Goal: Task Accomplishment & Management: Manage account settings

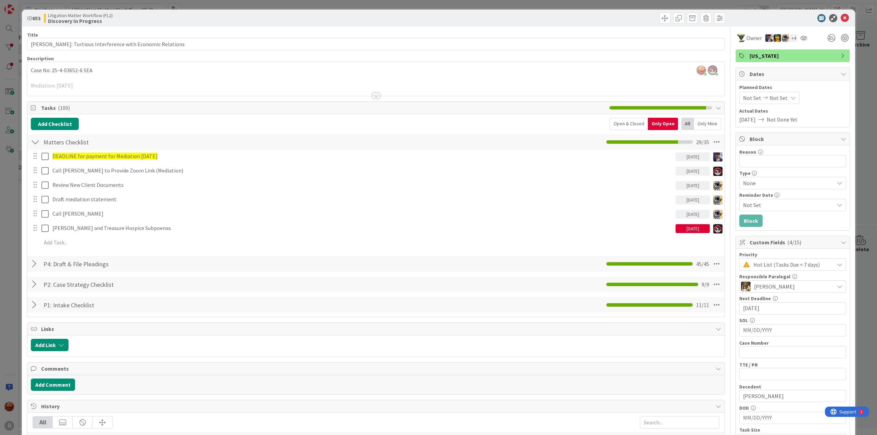
click at [14, 171] on div "ID 653 Litigation Matter Workflow (FL2) Discovery In Progress Title 52 / 128 [P…" at bounding box center [438, 217] width 877 height 435
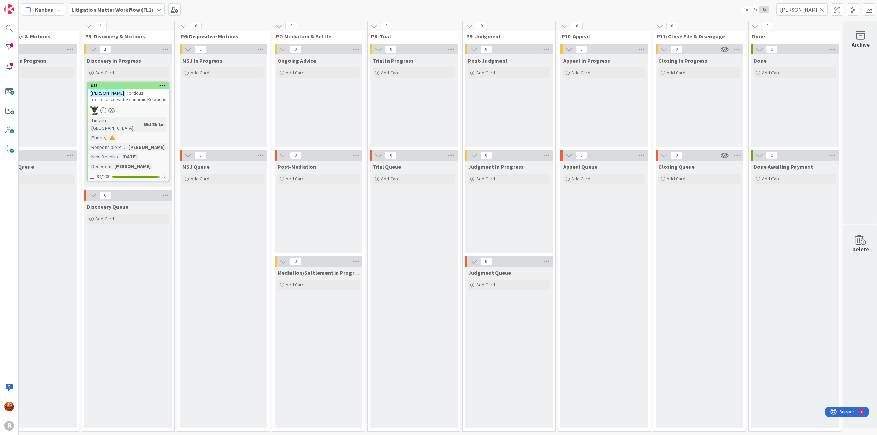
click at [822, 11] on icon at bounding box center [821, 10] width 5 height 6
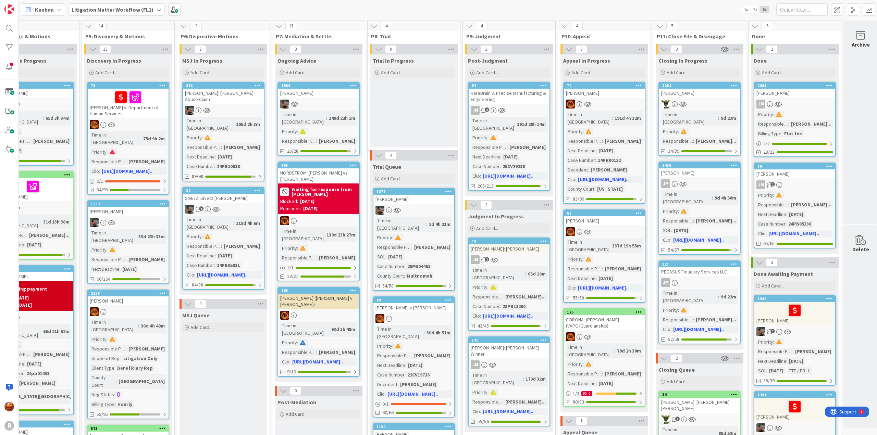
click at [42, 11] on span "Kanban" at bounding box center [44, 9] width 19 height 8
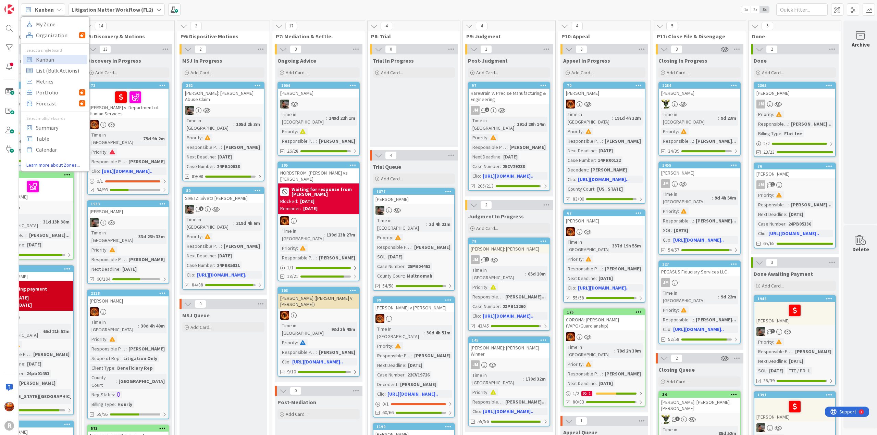
click at [135, 9] on b "Litigation Matter Workflow (FL2)" at bounding box center [113, 9] width 82 height 7
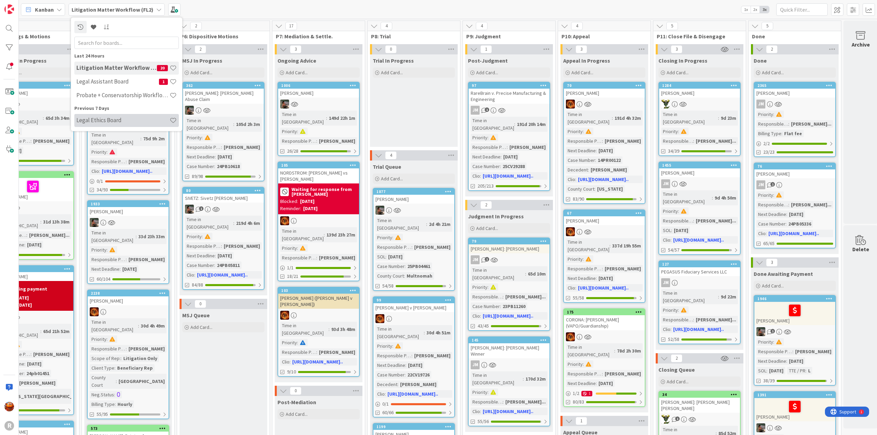
click at [114, 124] on div "Legal Ethics Board" at bounding box center [126, 120] width 104 height 13
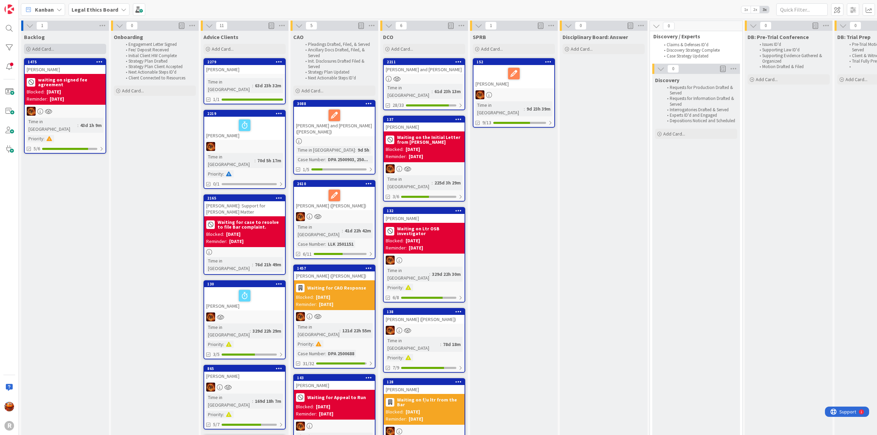
click at [53, 49] on span "Add Card..." at bounding box center [43, 49] width 22 height 6
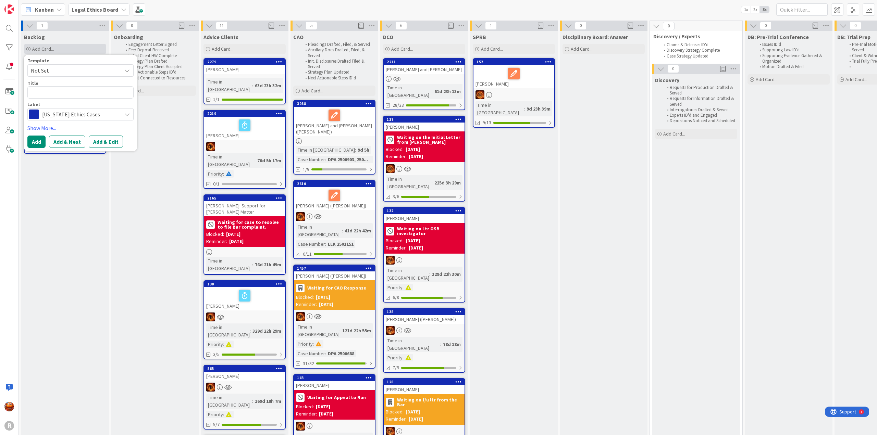
type textarea "x"
type textarea "W"
type textarea "x"
type textarea "WO"
type textarea "x"
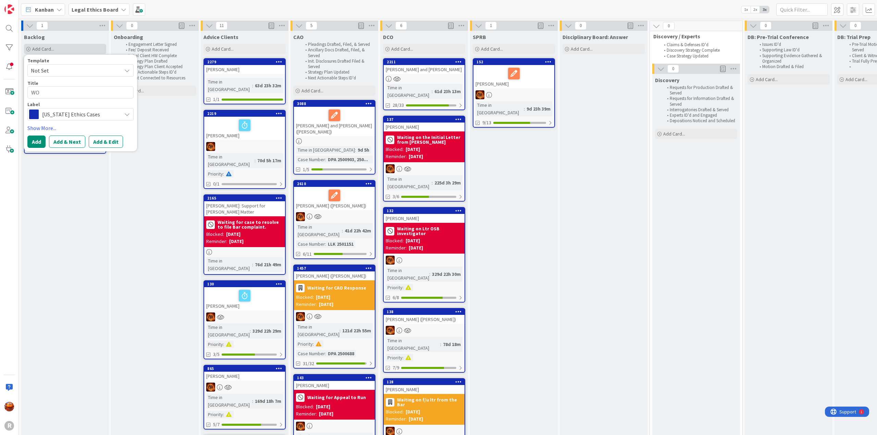
type textarea "WOL"
type textarea "x"
type textarea "WOLF"
type textarea "x"
type textarea "WOLFS"
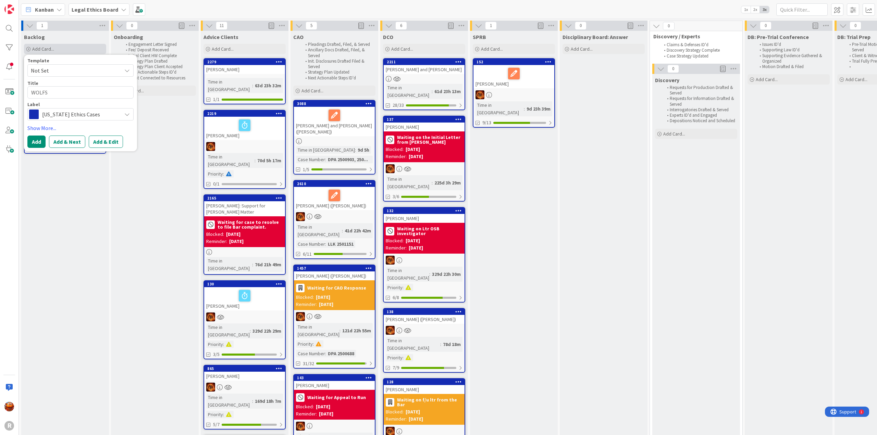
type textarea "x"
type textarea "WOLFSO"
type textarea "x"
type textarea "[PERSON_NAME]"
type textarea "x"
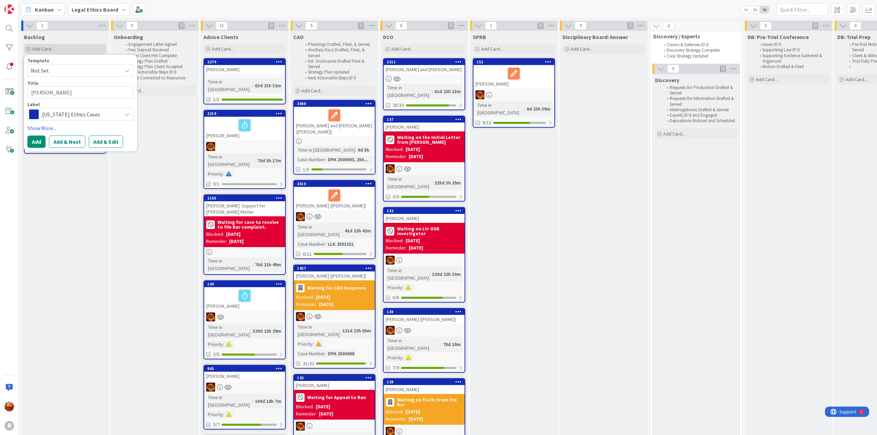
type textarea "WOLFSONG"
type textarea "x"
type textarea "WOLFSONG,"
type textarea "x"
type textarea "WOLFSONG, e"
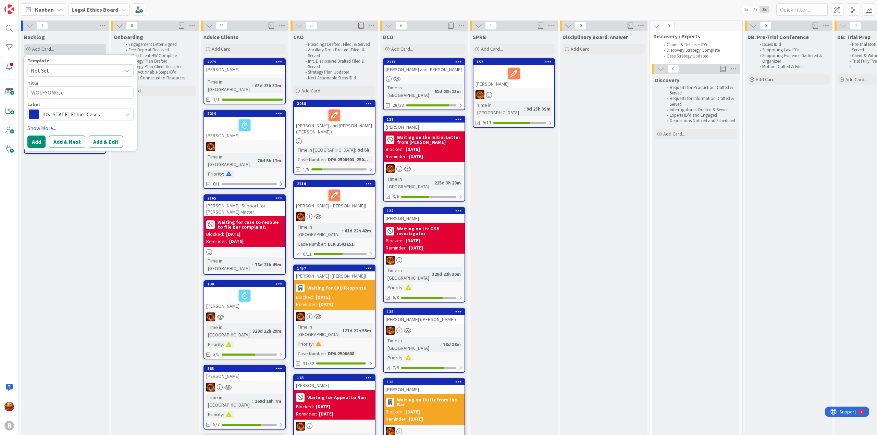
type textarea "x"
type textarea "[PERSON_NAME], et"
type textarea "x"
type textarea "WOLFSONG, eth"
type textarea "x"
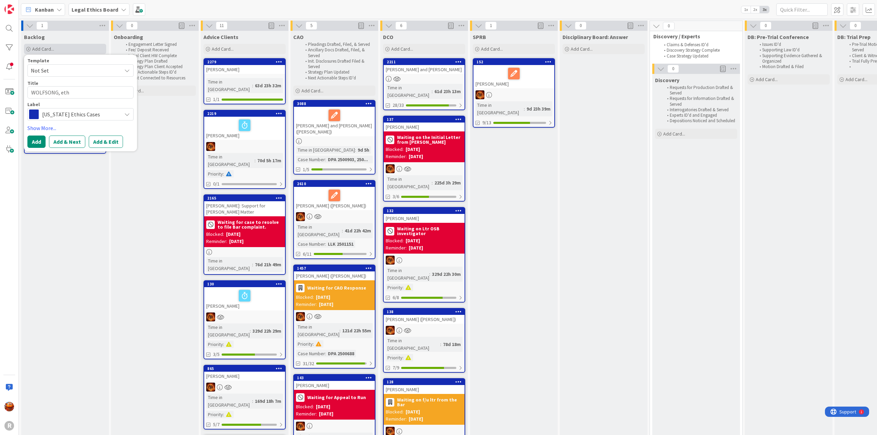
type textarea "[PERSON_NAME], et"
type textarea "x"
type textarea "WOLFSONG, e"
type textarea "x"
type textarea "WOLFSONG,"
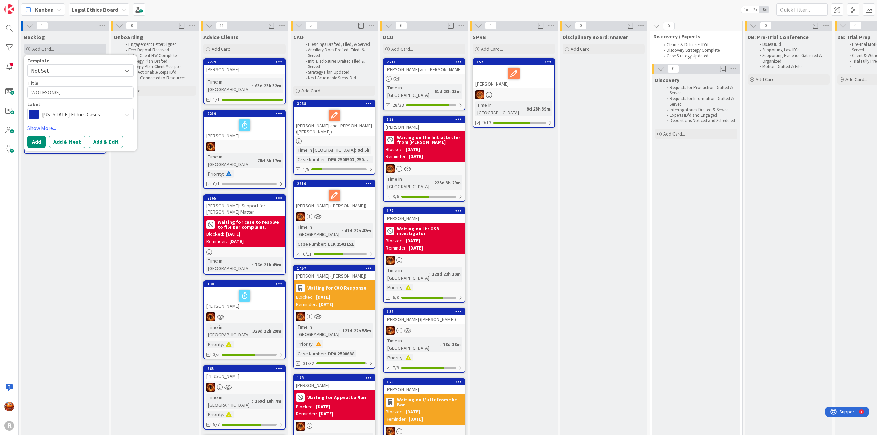
type textarea "x"
type textarea "WOLFSONG, B"
type textarea "x"
type textarea "WOLFSONG, Bet"
type textarea "x"
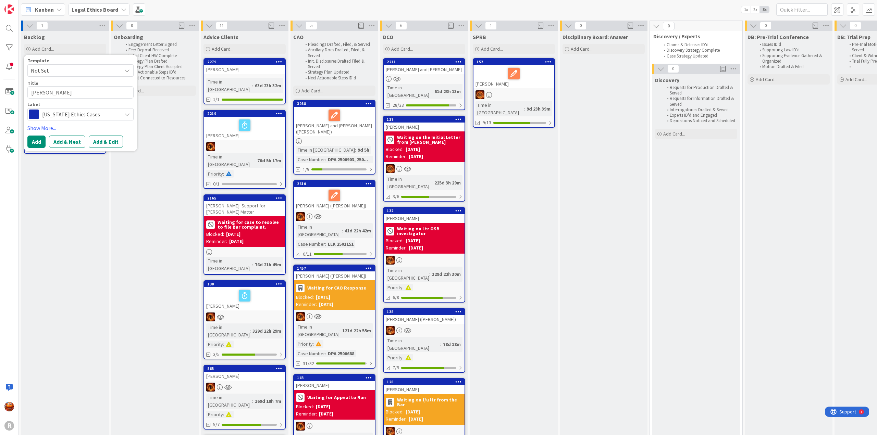
type textarea "[PERSON_NAME]"
click at [65, 111] on span "[US_STATE] Ethics Cases" at bounding box center [80, 115] width 76 height 10
click at [65, 156] on span "Pre-Clients" at bounding box center [95, 155] width 84 height 10
type textarea "x"
click at [34, 142] on button "Add" at bounding box center [36, 142] width 18 height 12
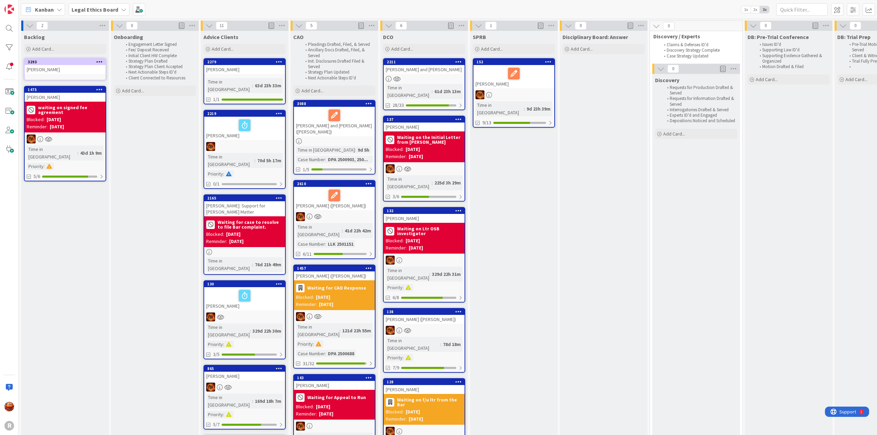
click at [62, 78] on div "3293 [PERSON_NAME]" at bounding box center [65, 69] width 82 height 22
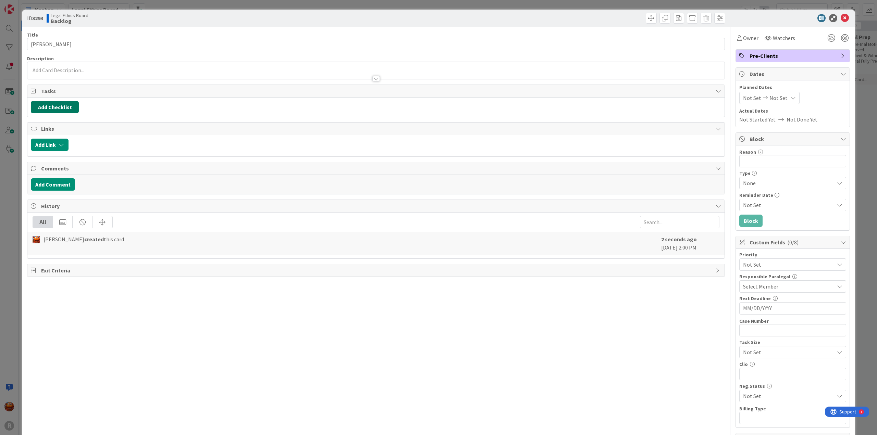
click at [64, 109] on button "Add Checklist" at bounding box center [55, 107] width 48 height 12
click at [42, 154] on button "Add" at bounding box center [43, 155] width 18 height 12
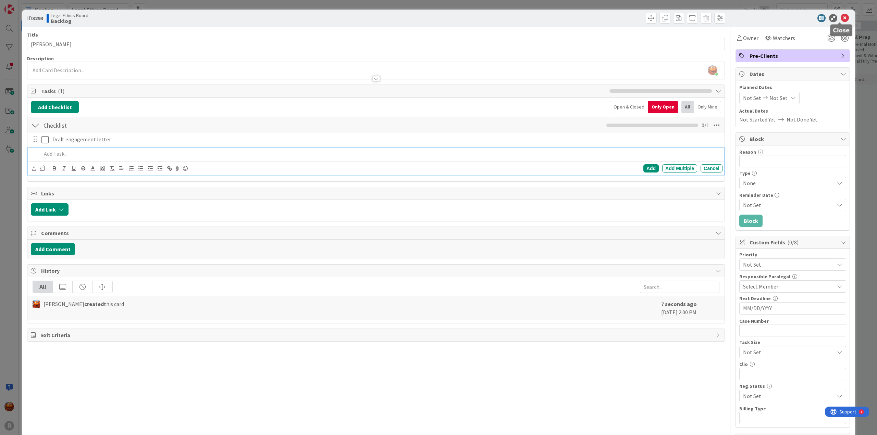
click at [841, 18] on icon at bounding box center [844, 18] width 8 height 8
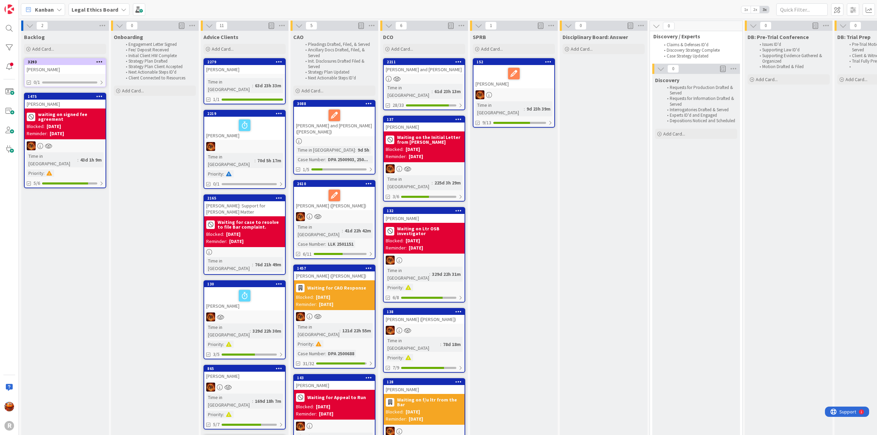
click at [96, 10] on b "Legal Ethics Board" at bounding box center [95, 9] width 47 height 7
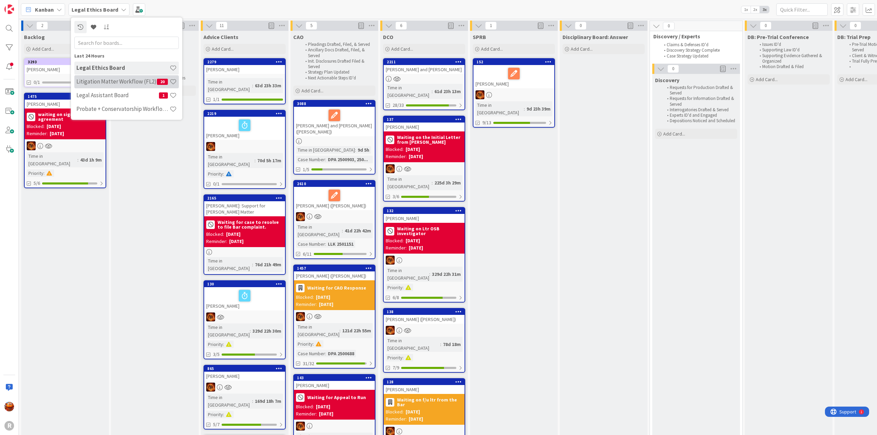
click at [98, 83] on h4 "Litigation Matter Workflow (FL2)" at bounding box center [116, 81] width 80 height 7
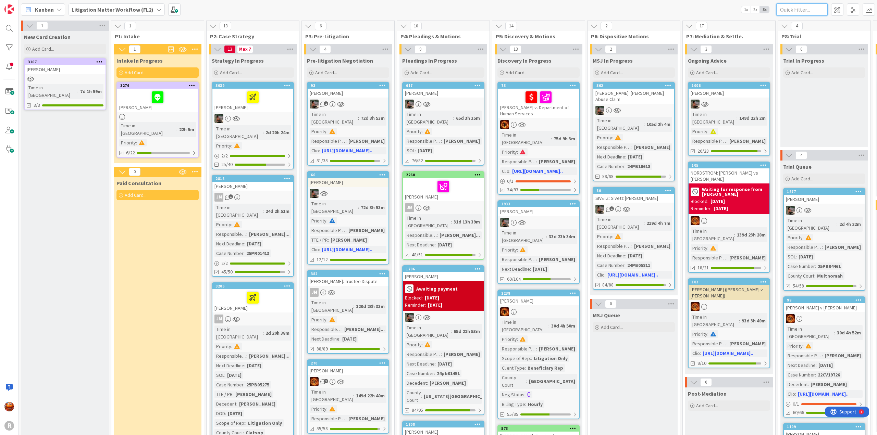
click at [794, 9] on input "text" at bounding box center [801, 9] width 51 height 12
click at [796, 8] on input "text" at bounding box center [801, 9] width 51 height 12
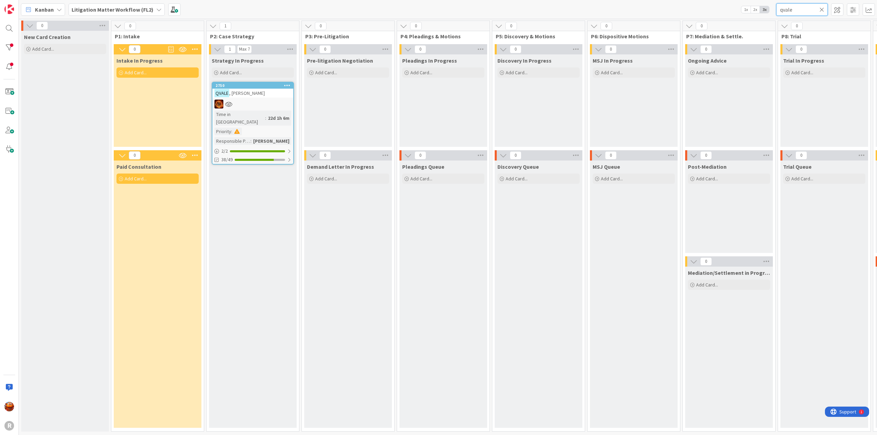
type input "qvale"
click at [271, 106] on div at bounding box center [252, 104] width 81 height 9
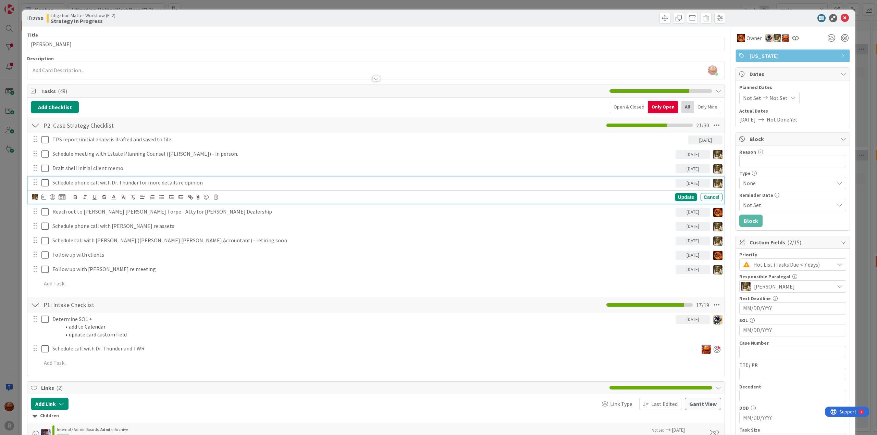
click at [149, 182] on p "Schedule phone call with Dr. Thunder for more details re opinion" at bounding box center [362, 183] width 620 height 8
click at [33, 196] on img at bounding box center [35, 197] width 6 height 6
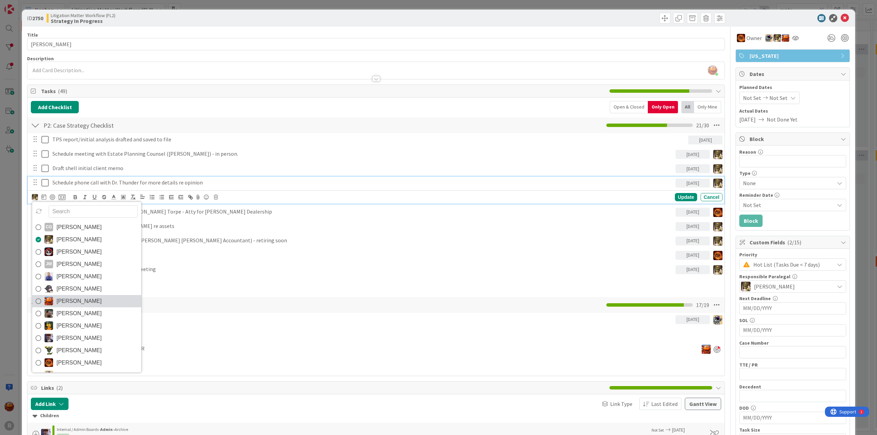
click at [70, 298] on span "[PERSON_NAME]" at bounding box center [78, 301] width 45 height 10
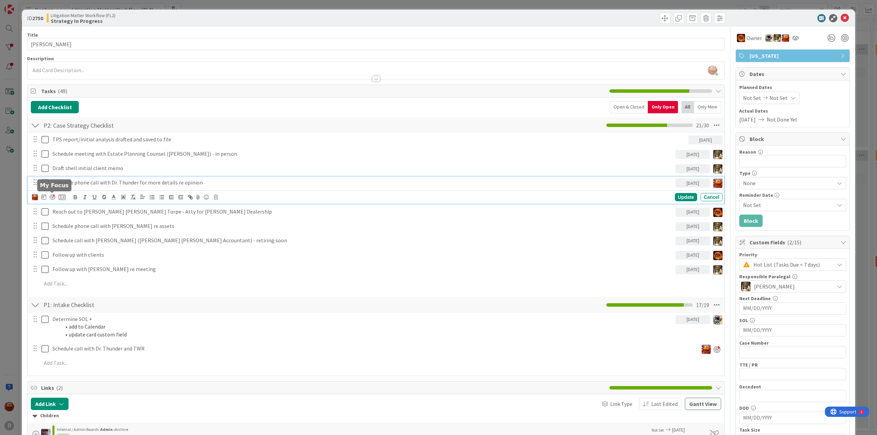
click at [52, 196] on div at bounding box center [52, 196] width 5 height 5
click at [10, 159] on div "ID 2750 Litigation Matter Workflow (FL2) Strategy In Progress Title 13 / 128 [P…" at bounding box center [438, 217] width 877 height 435
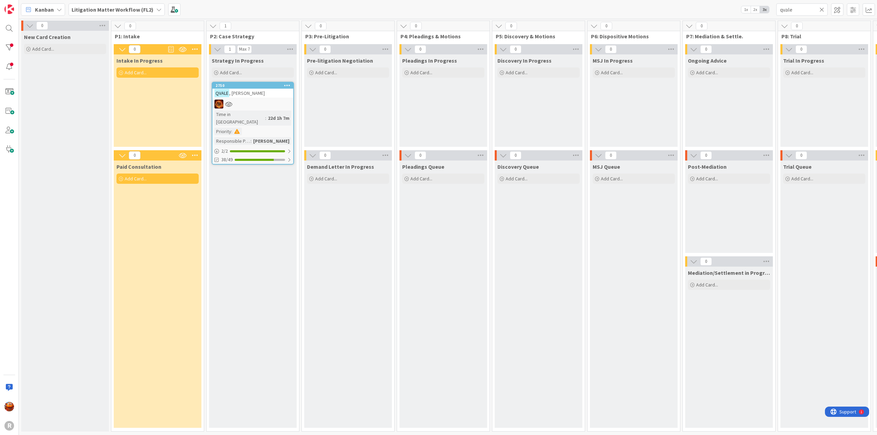
click at [820, 10] on icon at bounding box center [821, 10] width 5 height 6
click at [803, 11] on input "text" at bounding box center [801, 9] width 51 height 12
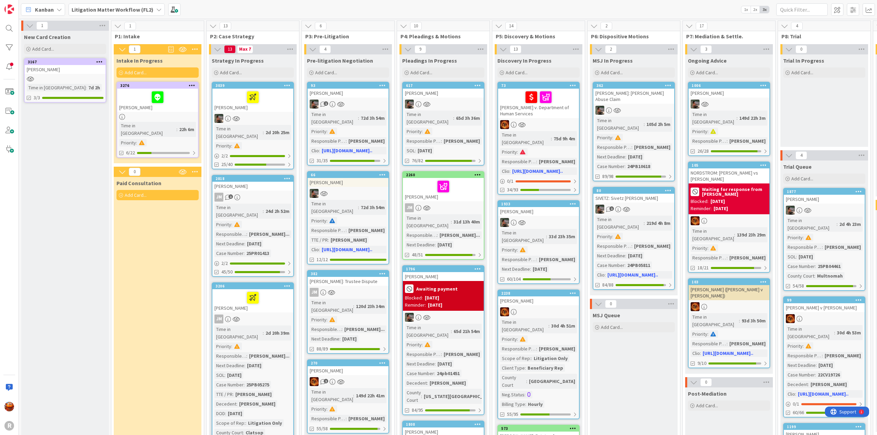
click at [35, 8] on span "Kanban" at bounding box center [44, 9] width 19 height 8
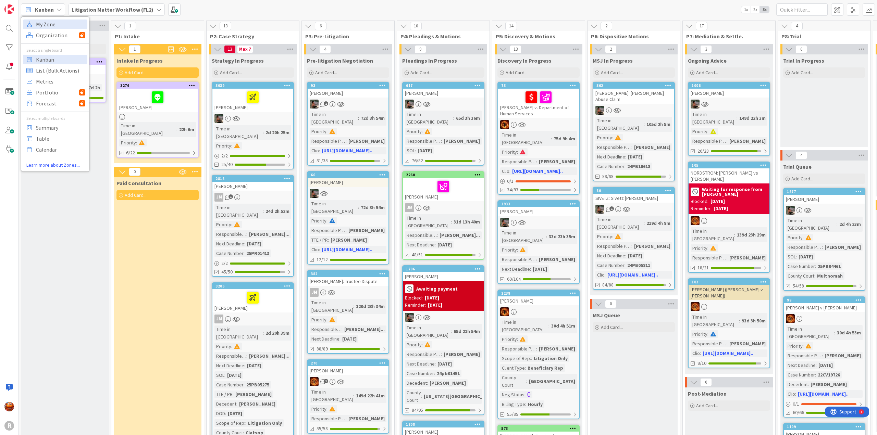
click at [51, 22] on span "My Zone" at bounding box center [60, 24] width 49 height 10
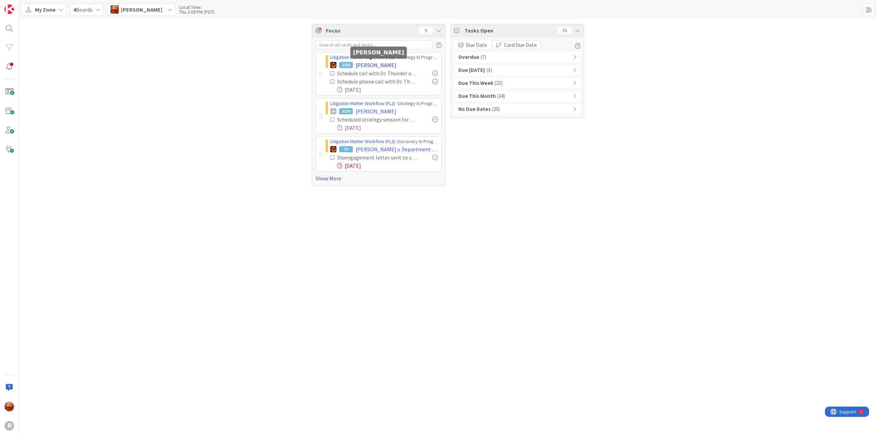
click at [359, 64] on span "[PERSON_NAME]" at bounding box center [375, 65] width 41 height 8
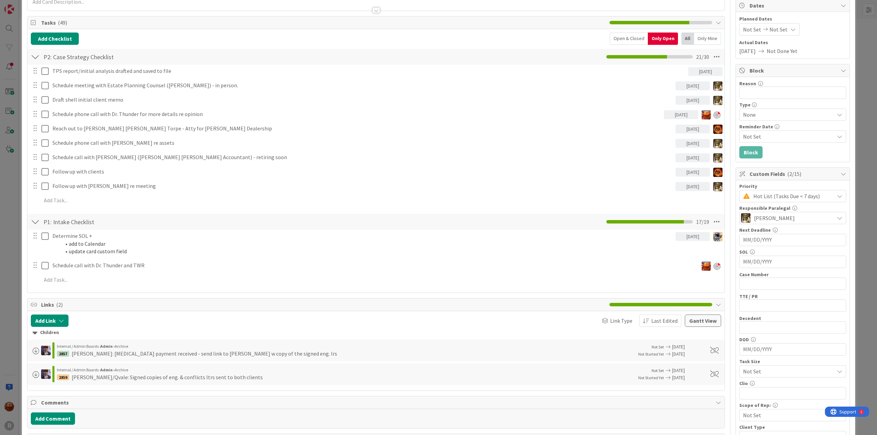
scroll to position [34, 0]
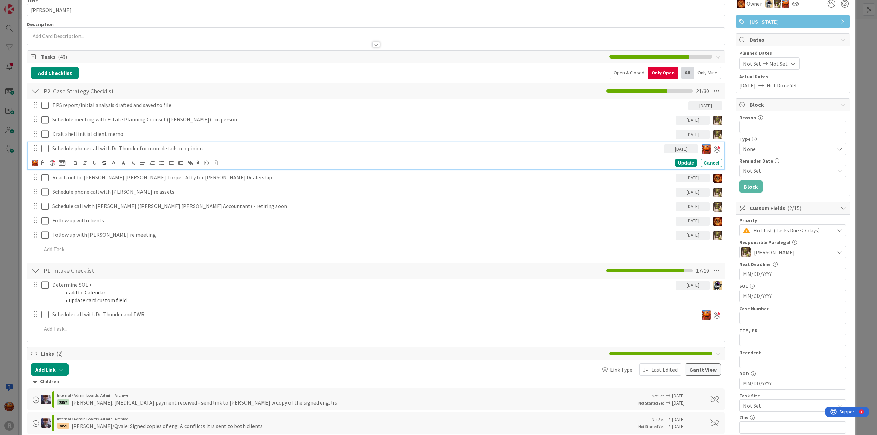
click at [101, 150] on p "Schedule phone call with Dr. Thunder for more details re opinion" at bounding box center [356, 148] width 608 height 8
click at [51, 161] on div at bounding box center [52, 162] width 5 height 5
click at [35, 162] on img at bounding box center [35, 163] width 6 height 6
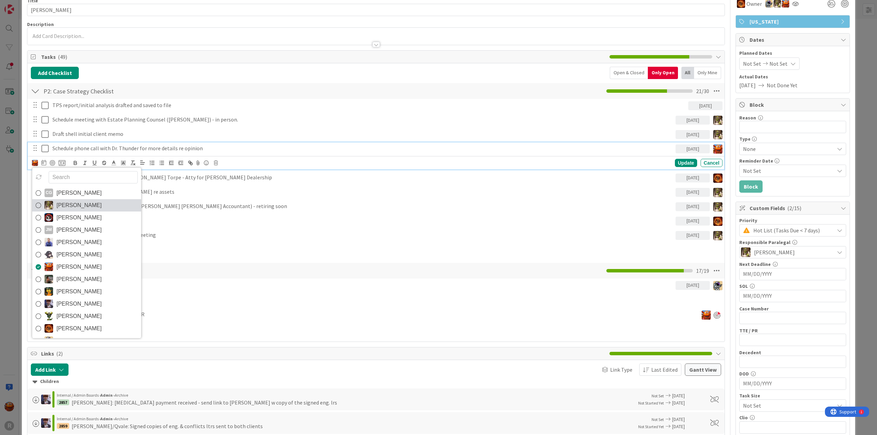
click at [68, 204] on span "[PERSON_NAME]" at bounding box center [78, 205] width 45 height 10
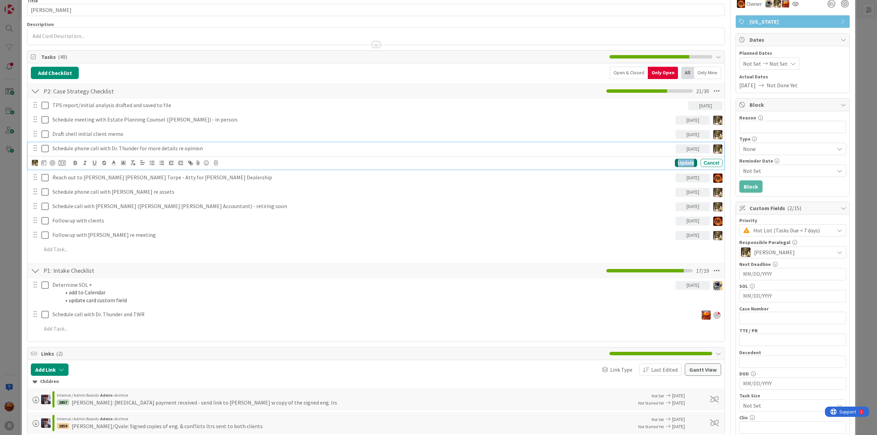
click at [675, 165] on div "Update" at bounding box center [686, 163] width 22 height 8
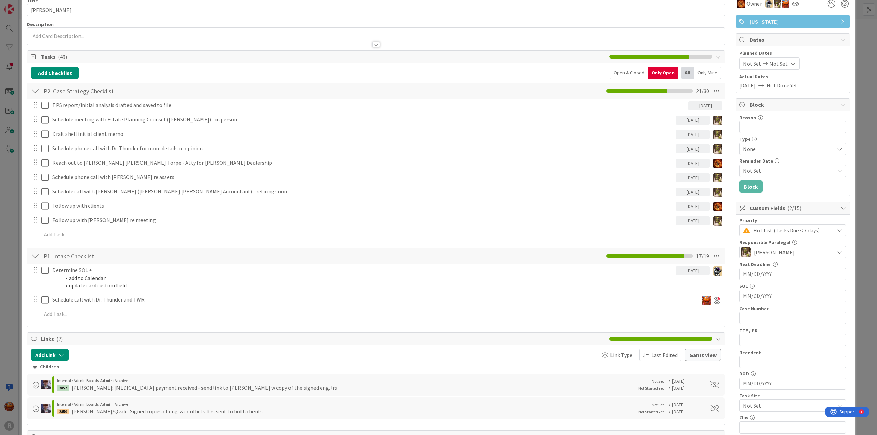
click at [17, 226] on div "ID 2750 Litigation Matter Workflow (FL2) Strategy In Progress Title 13 / 128 [P…" at bounding box center [438, 217] width 877 height 435
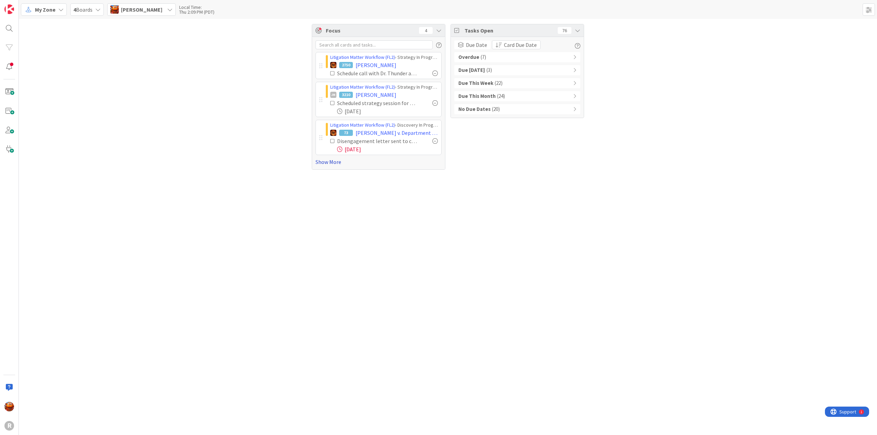
click at [333, 161] on link "Show More" at bounding box center [378, 162] width 126 height 8
click at [483, 60] on span "( 7 )" at bounding box center [482, 57] width 5 height 8
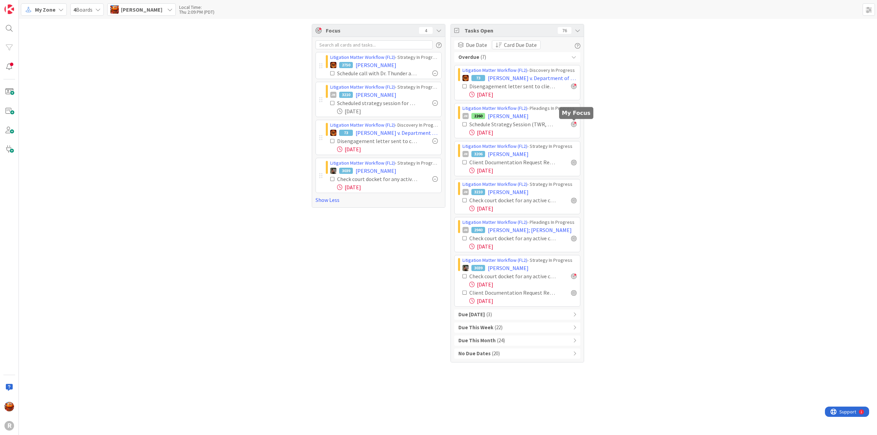
click at [573, 125] on div at bounding box center [573, 124] width 5 height 5
click at [575, 161] on div at bounding box center [573, 162] width 5 height 5
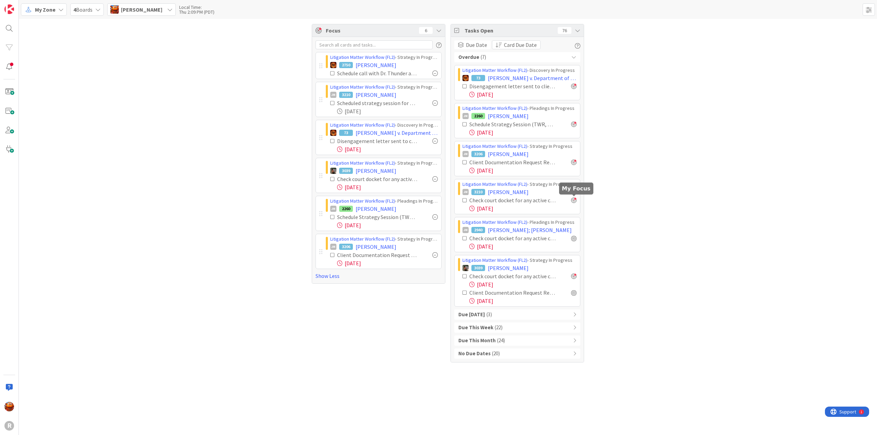
click at [575, 201] on div at bounding box center [573, 200] width 5 height 5
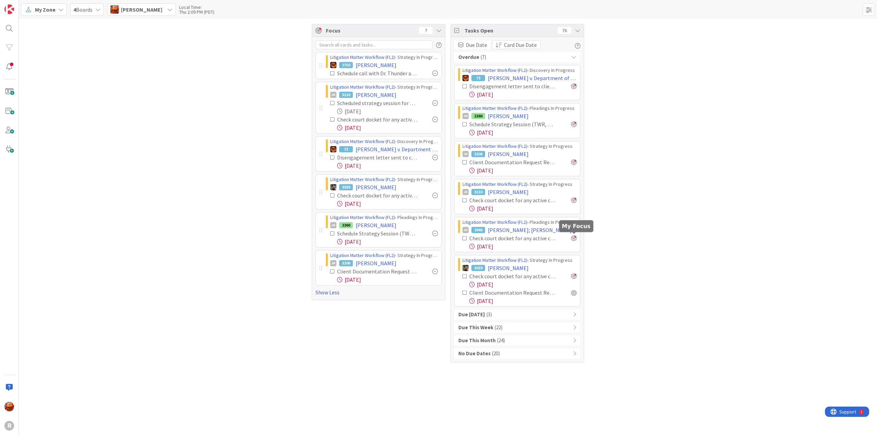
click at [0, 0] on icon at bounding box center [0, 0] width 0 height 0
click at [572, 293] on div at bounding box center [573, 292] width 5 height 5
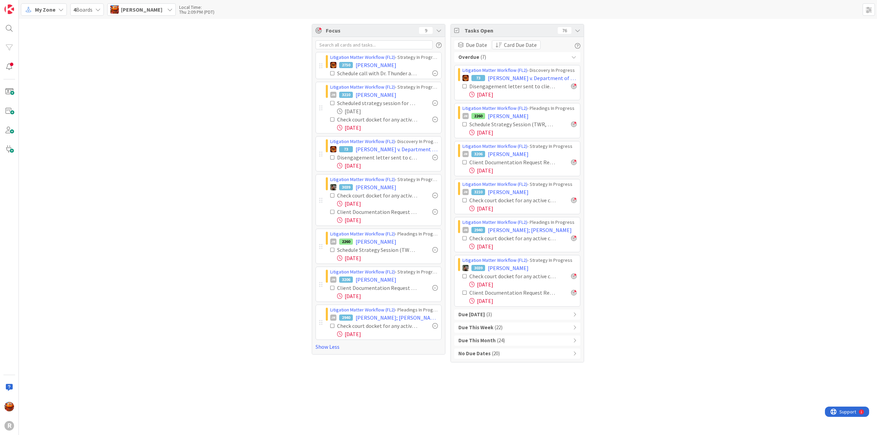
click at [504, 312] on div "Due [DATE] ( 3 )" at bounding box center [517, 315] width 126 height 10
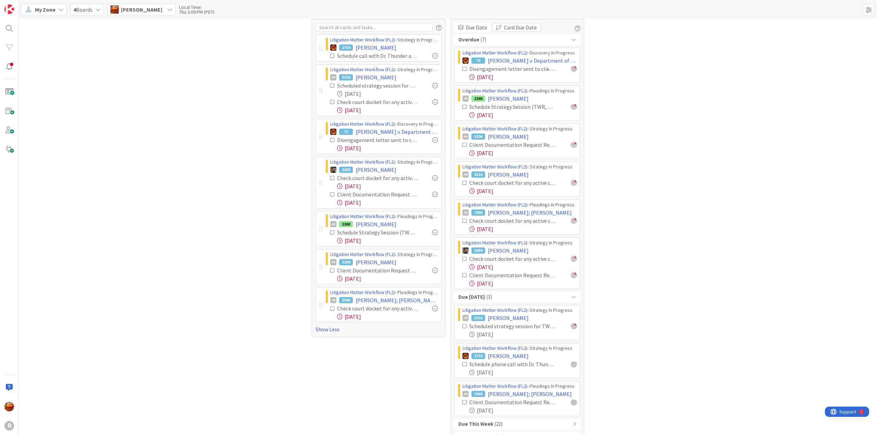
scroll to position [44, 0]
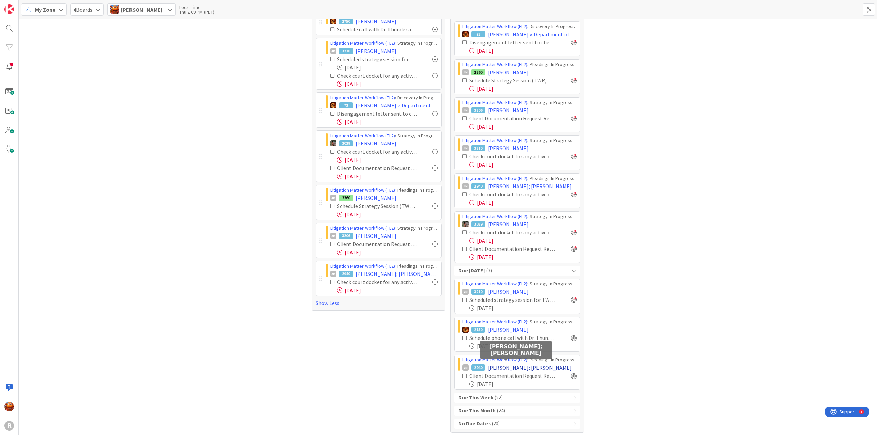
click at [500, 365] on span "[PERSON_NAME]; [PERSON_NAME]" at bounding box center [530, 368] width 84 height 8
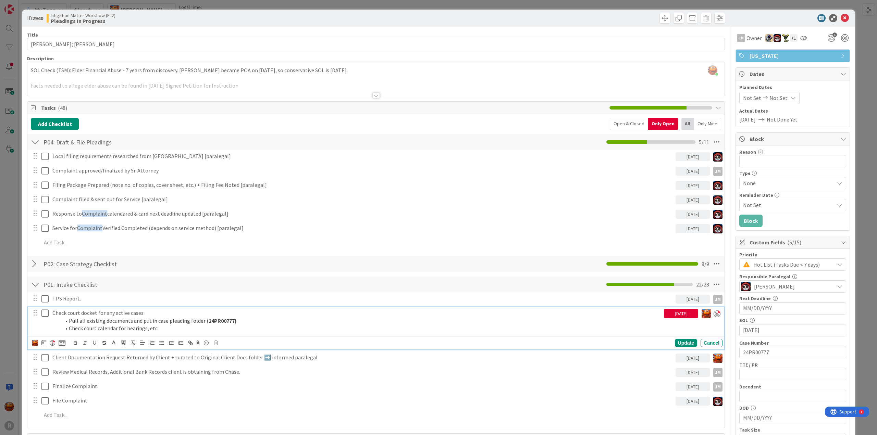
click at [217, 320] on strong "24PR00777)" at bounding box center [223, 320] width 28 height 7
copy strong "24PR00777"
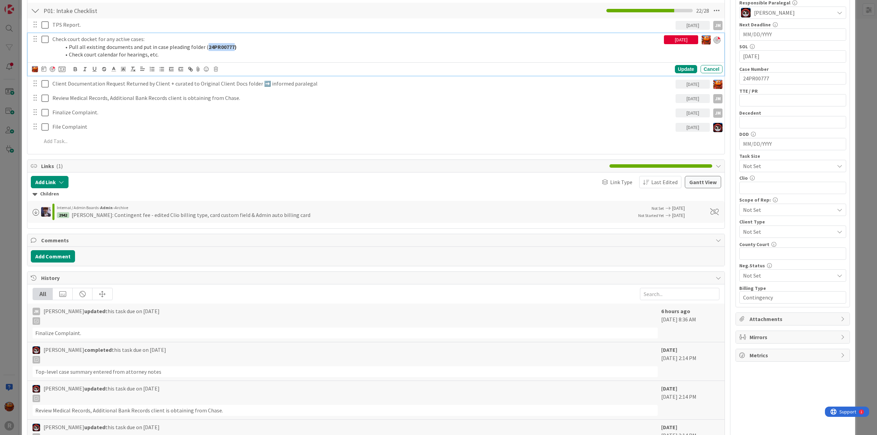
scroll to position [342, 0]
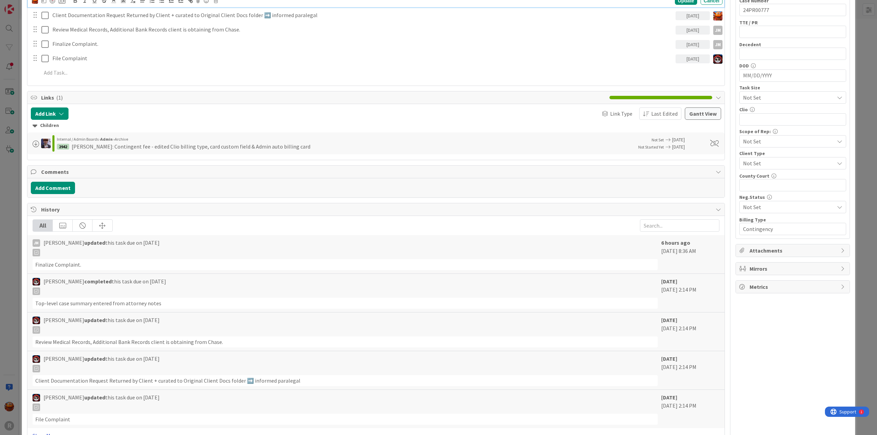
click at [38, 432] on link "Show More..." at bounding box center [376, 436] width 687 height 8
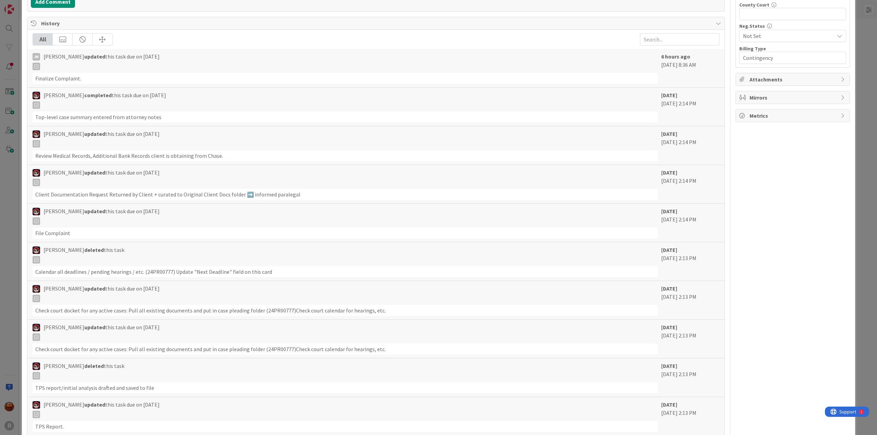
scroll to position [0, 0]
